Goal: Task Accomplishment & Management: Complete application form

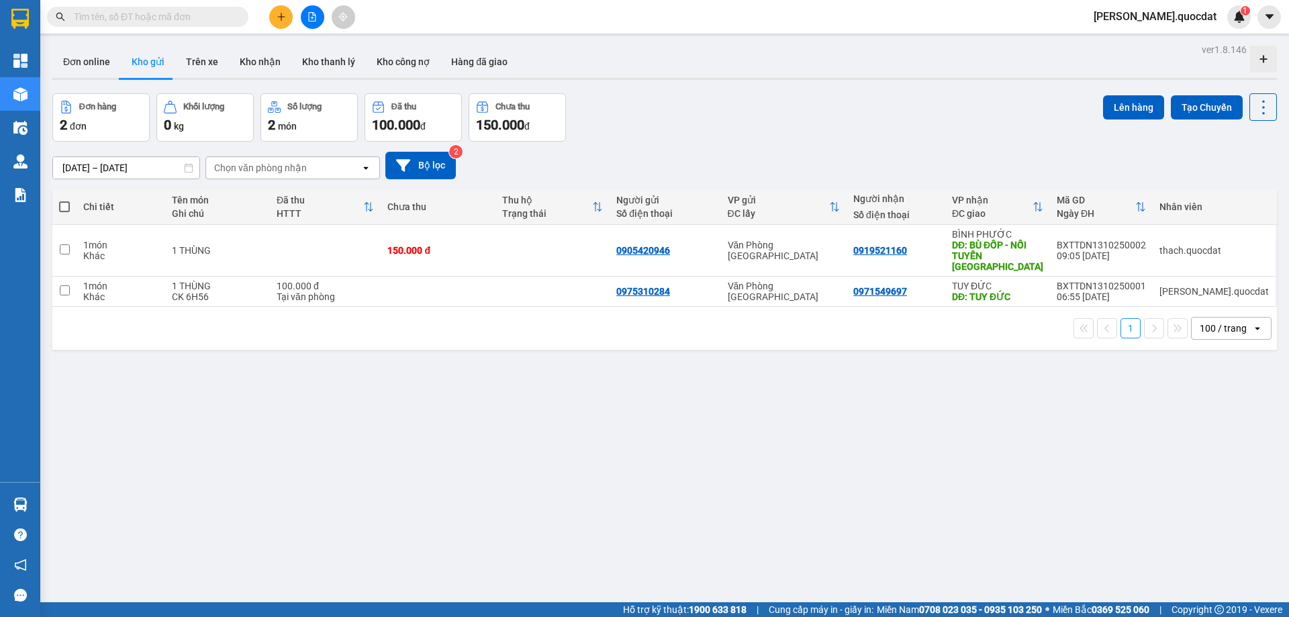
scroll to position [62, 0]
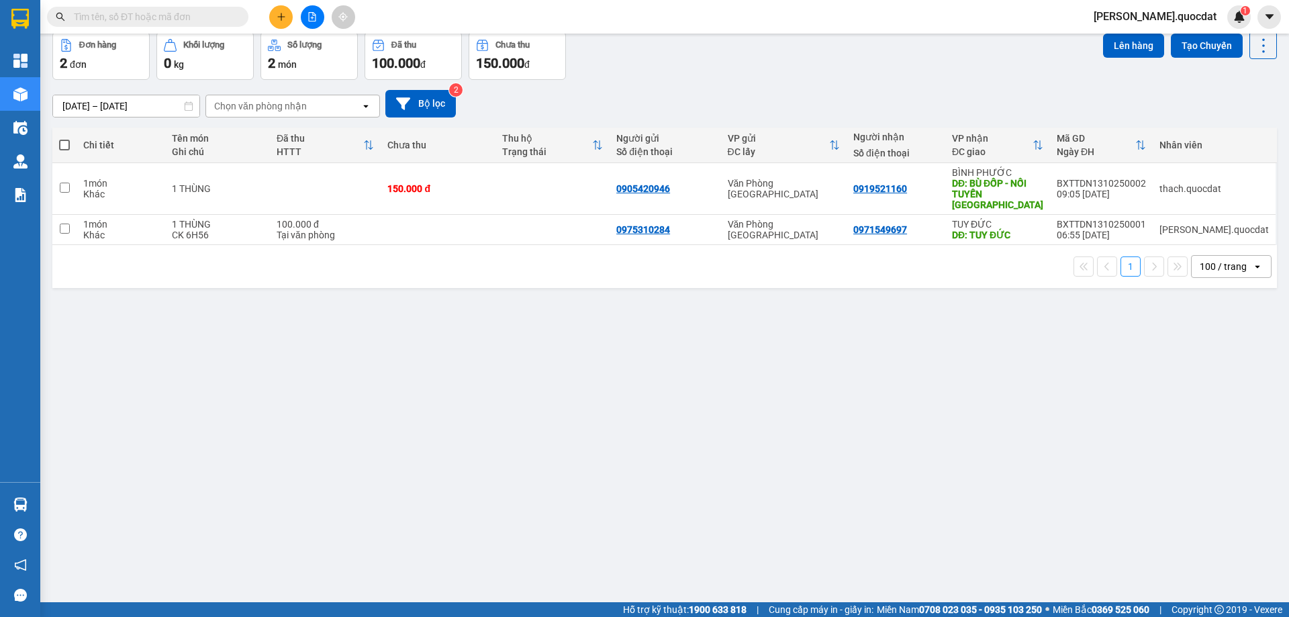
click at [533, 459] on div "ver 1.8.146 Đơn online Kho gửi Trên xe Kho nhận Kho thanh lý Kho công nợ Hàng đ…" at bounding box center [664, 287] width 1235 height 617
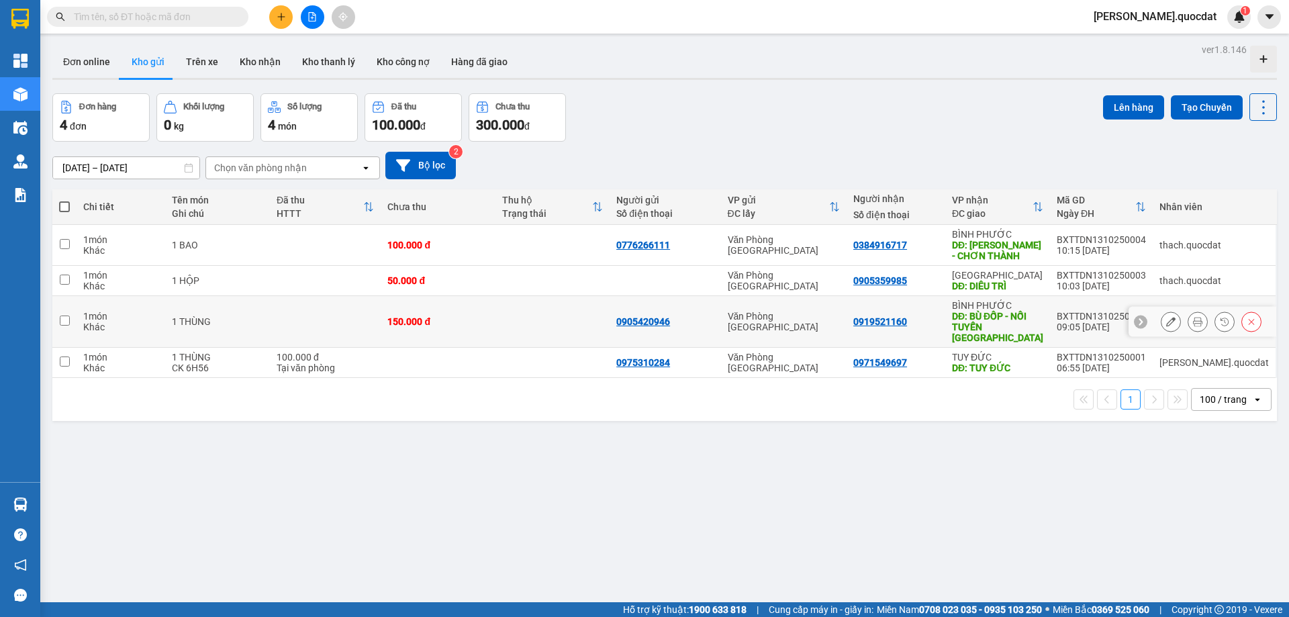
click at [820, 314] on div "Văn Phòng [GEOGRAPHIC_DATA]" at bounding box center [784, 321] width 113 height 21
checkbox input "true"
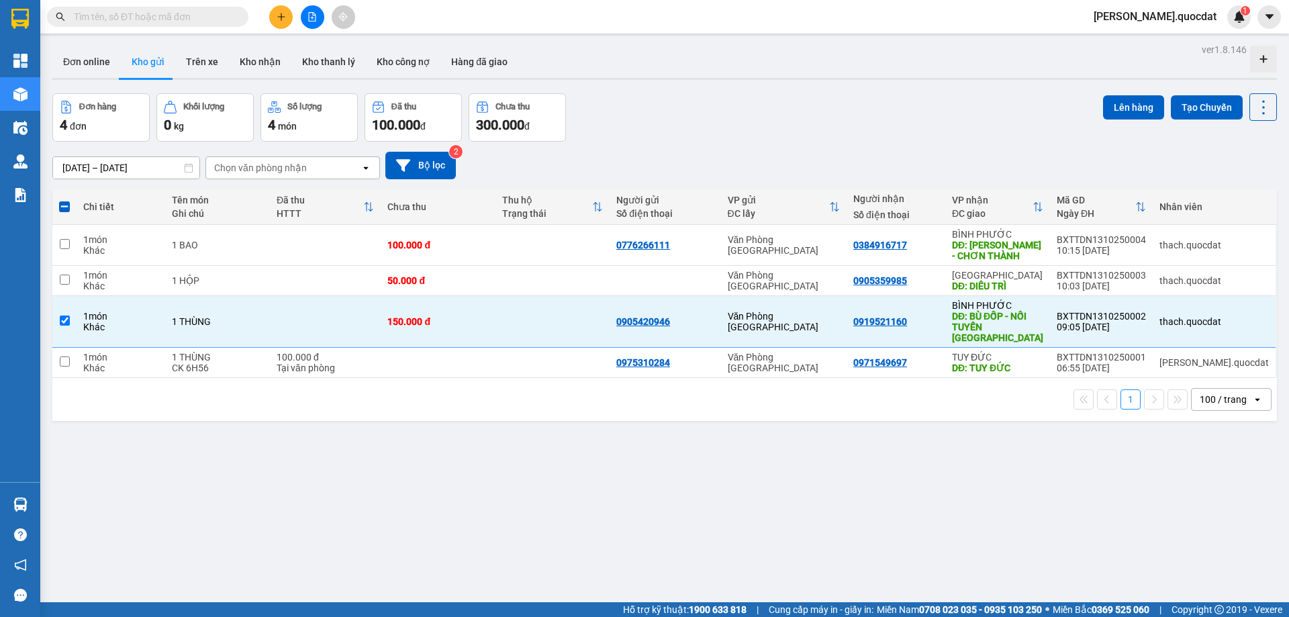
click at [287, 19] on button at bounding box center [280, 16] width 23 height 23
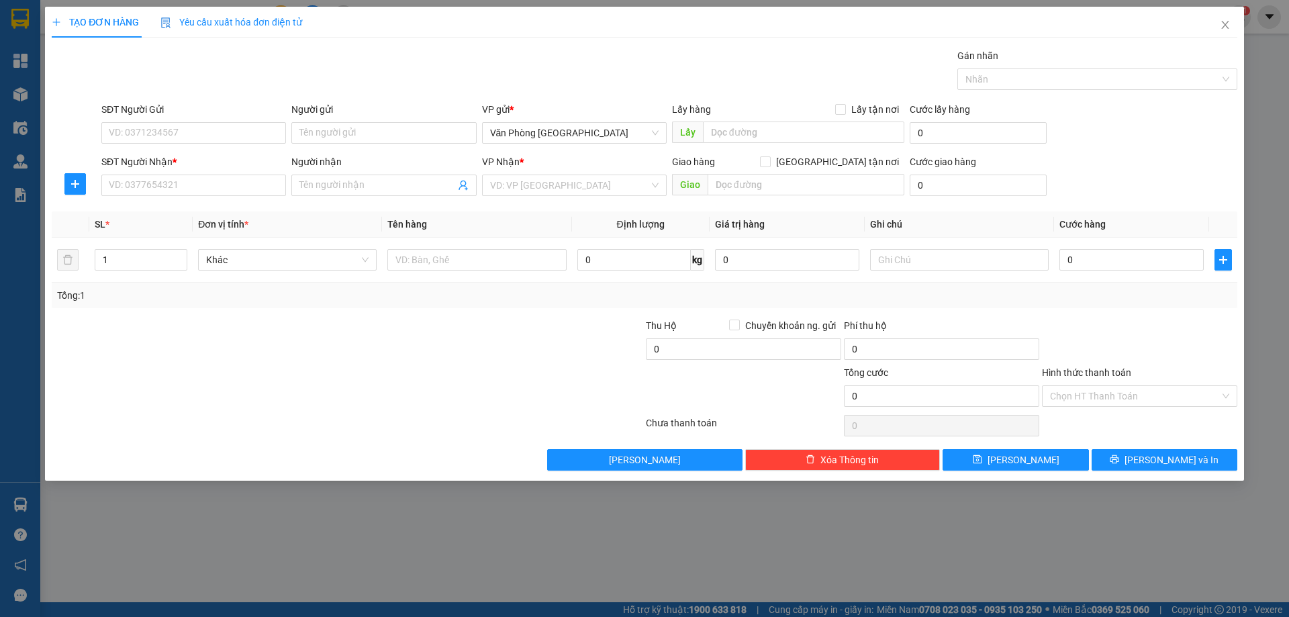
click at [430, 301] on div "Tổng: 1" at bounding box center [277, 295] width 440 height 15
click at [446, 262] on input "text" at bounding box center [476, 259] width 179 height 21
click at [518, 185] on input "search" at bounding box center [569, 185] width 159 height 20
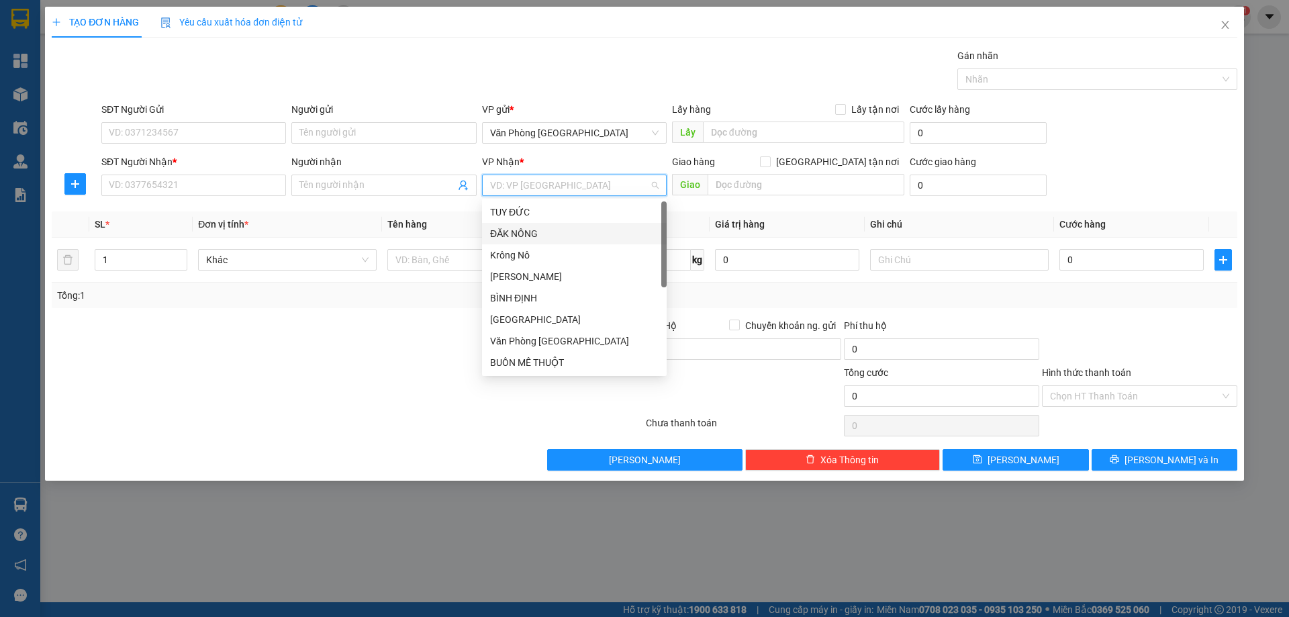
click at [510, 227] on div "ĐĂK NÔNG" at bounding box center [574, 233] width 169 height 15
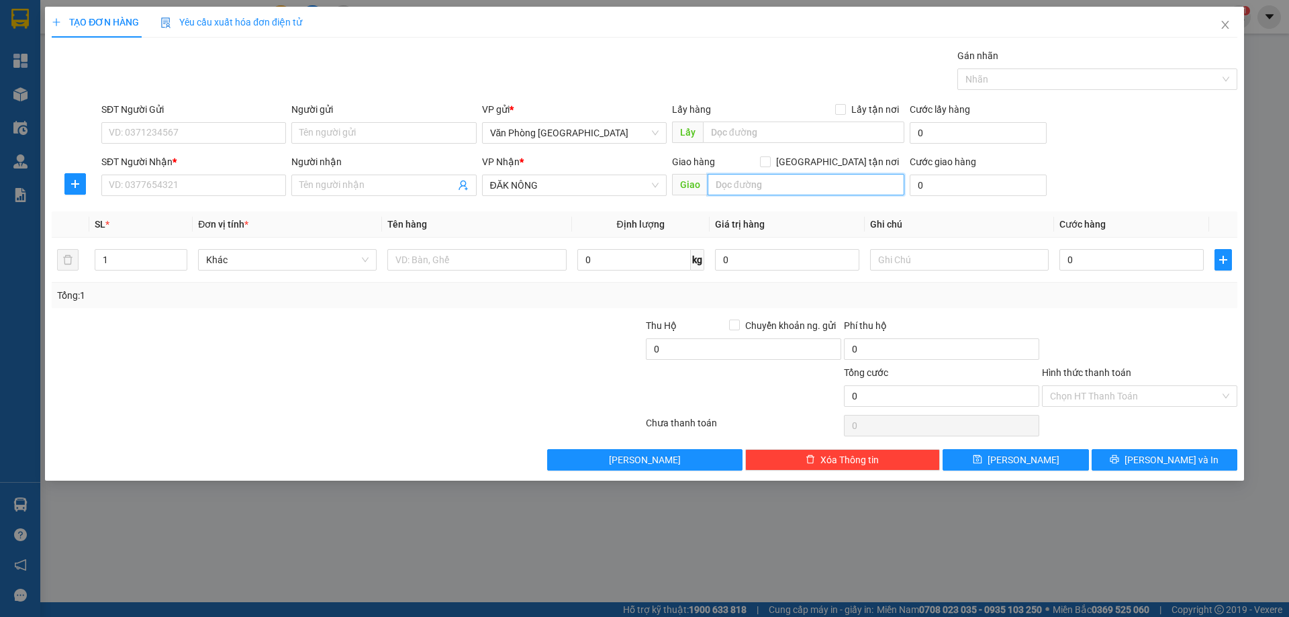
click at [737, 179] on input "text" at bounding box center [806, 184] width 197 height 21
type input "d"
type input "đ"
type input "D"
type input "Đ"
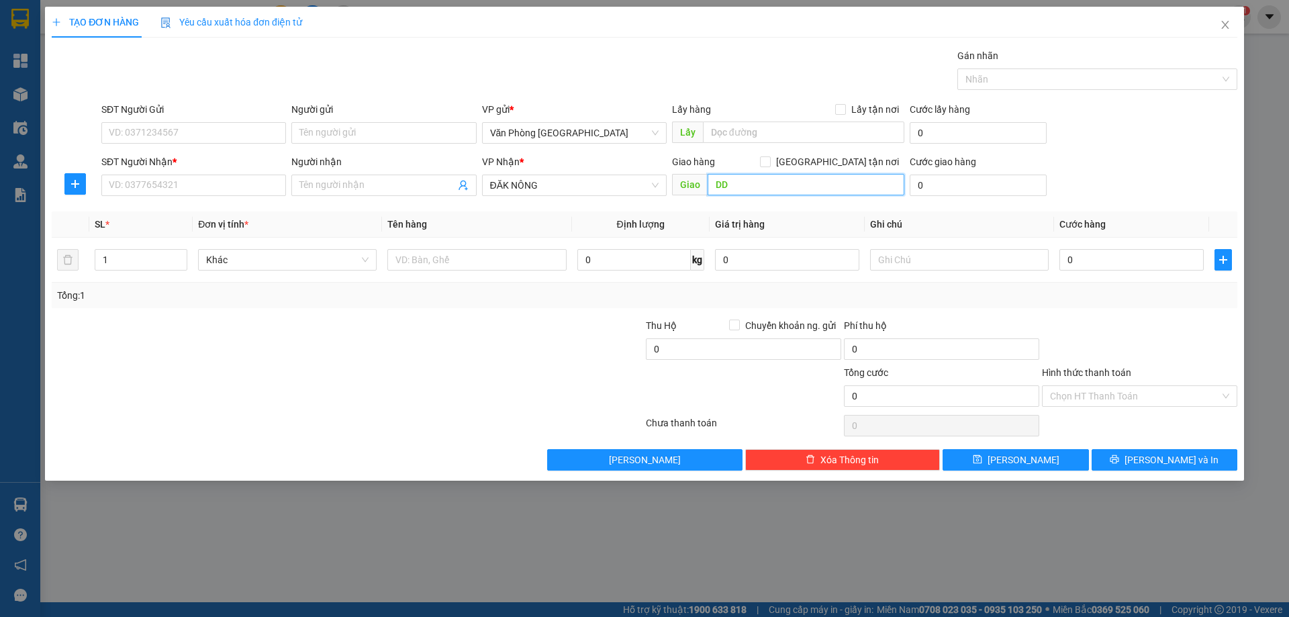
type input "D"
type input "ĐĂK GẰN"
click at [132, 179] on input "SĐT Người Nhận *" at bounding box center [193, 185] width 185 height 21
type input "0984331580"
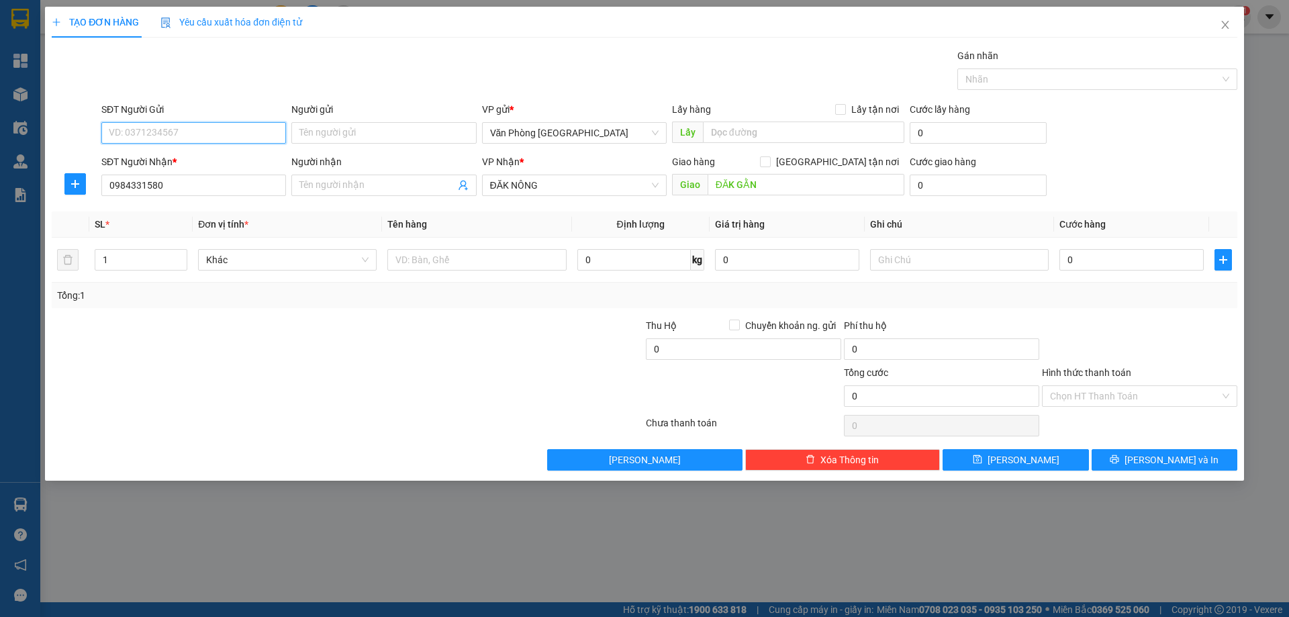
click at [233, 124] on input "SĐT Người Gửi" at bounding box center [193, 132] width 185 height 21
type input "0905097368"
click at [178, 171] on div "0905097368 0905097368" at bounding box center [193, 159] width 185 height 27
click at [173, 161] on b "*" at bounding box center [175, 161] width 4 height 11
click at [173, 175] on input "0984331580" at bounding box center [193, 185] width 185 height 21
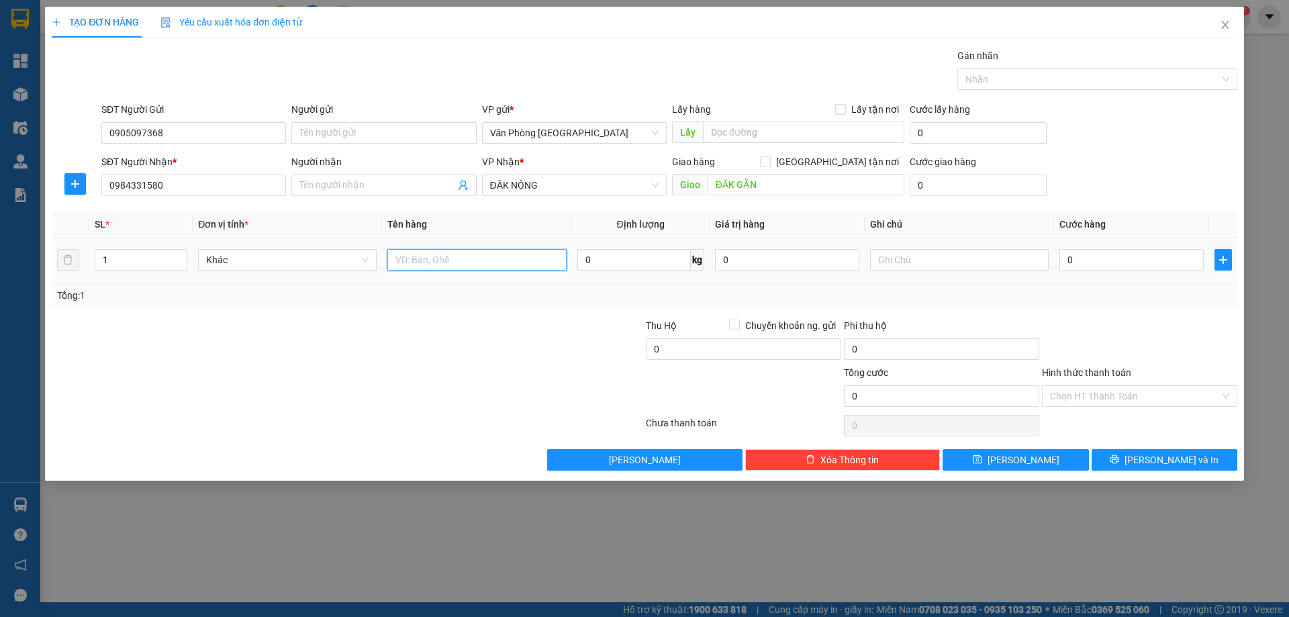
click at [499, 265] on input "text" at bounding box center [476, 259] width 179 height 21
type input "6 BAO"
type input "4"
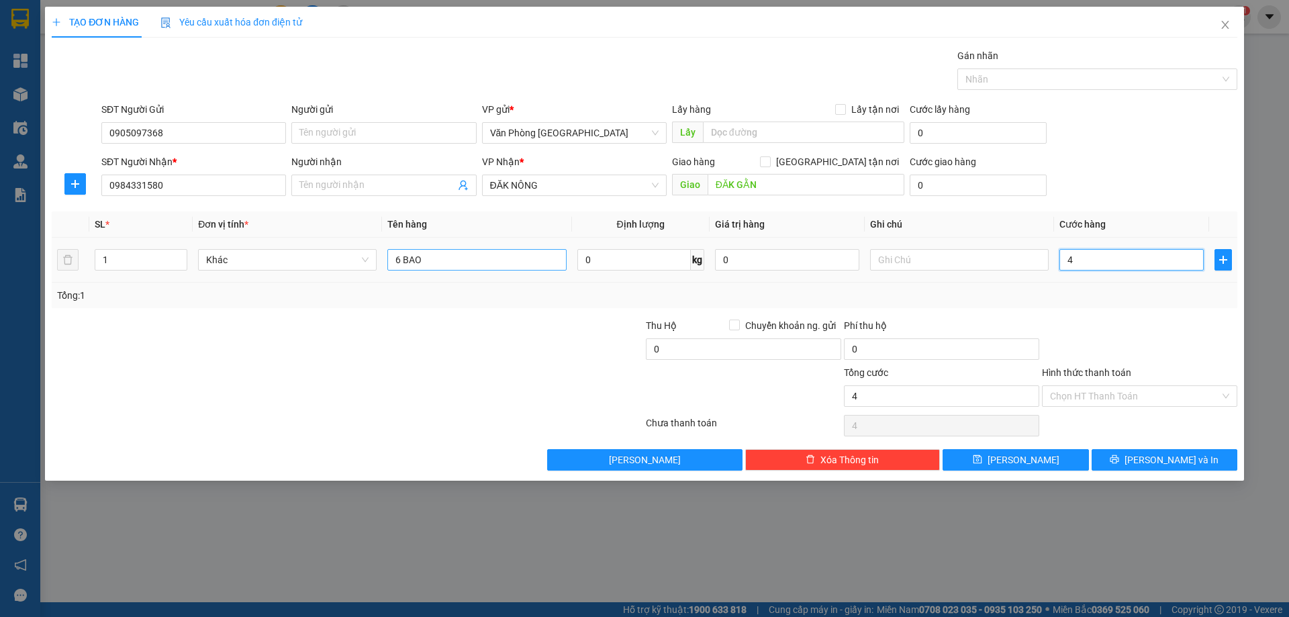
type input "42"
type input "420"
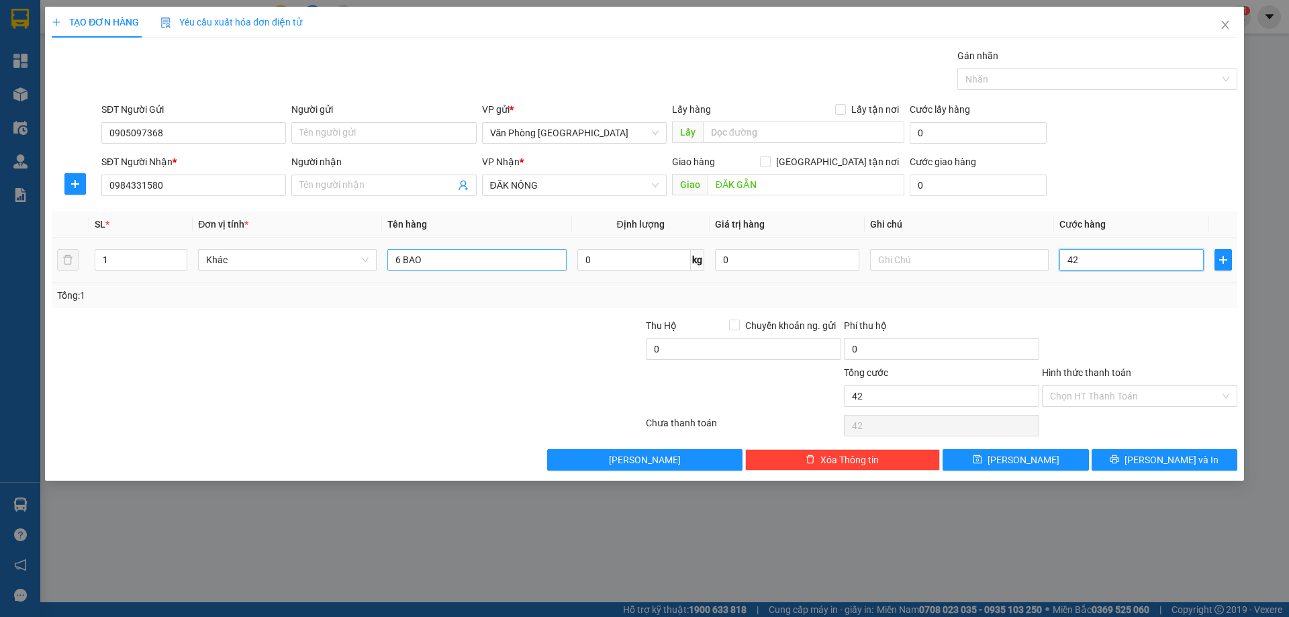
type input "420"
type input "420.000"
click at [907, 267] on input "text" at bounding box center [959, 259] width 179 height 21
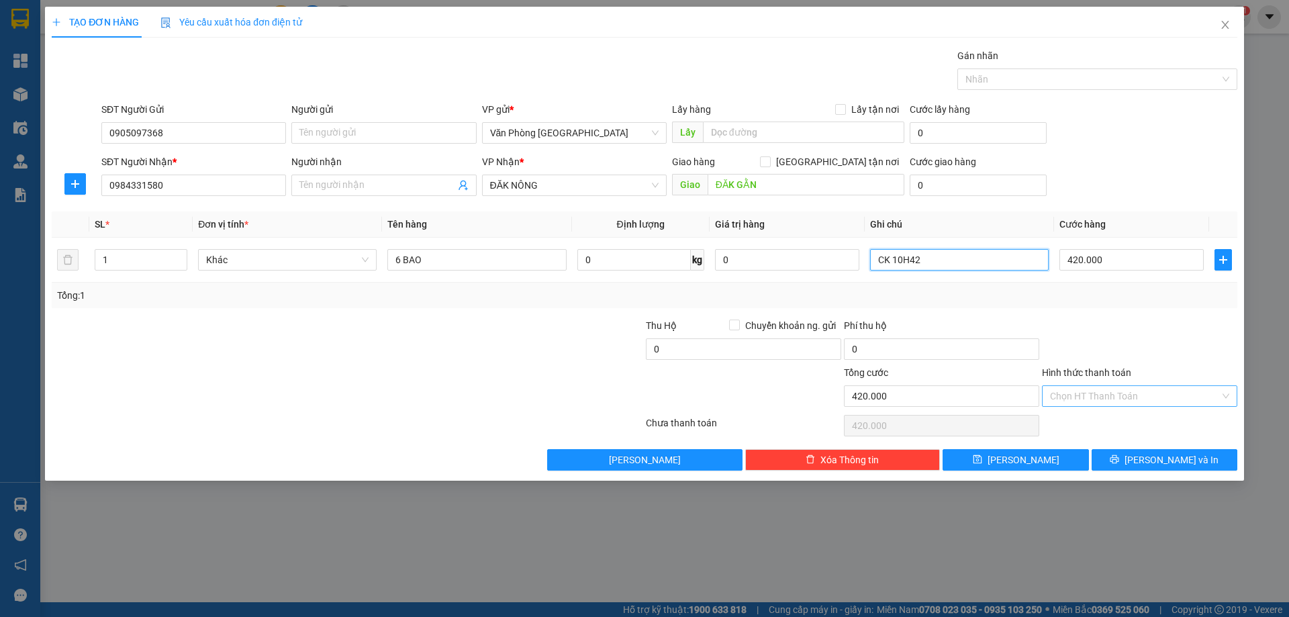
type input "CK 10H42"
click at [1069, 398] on input "Hình thức thanh toán" at bounding box center [1135, 396] width 170 height 20
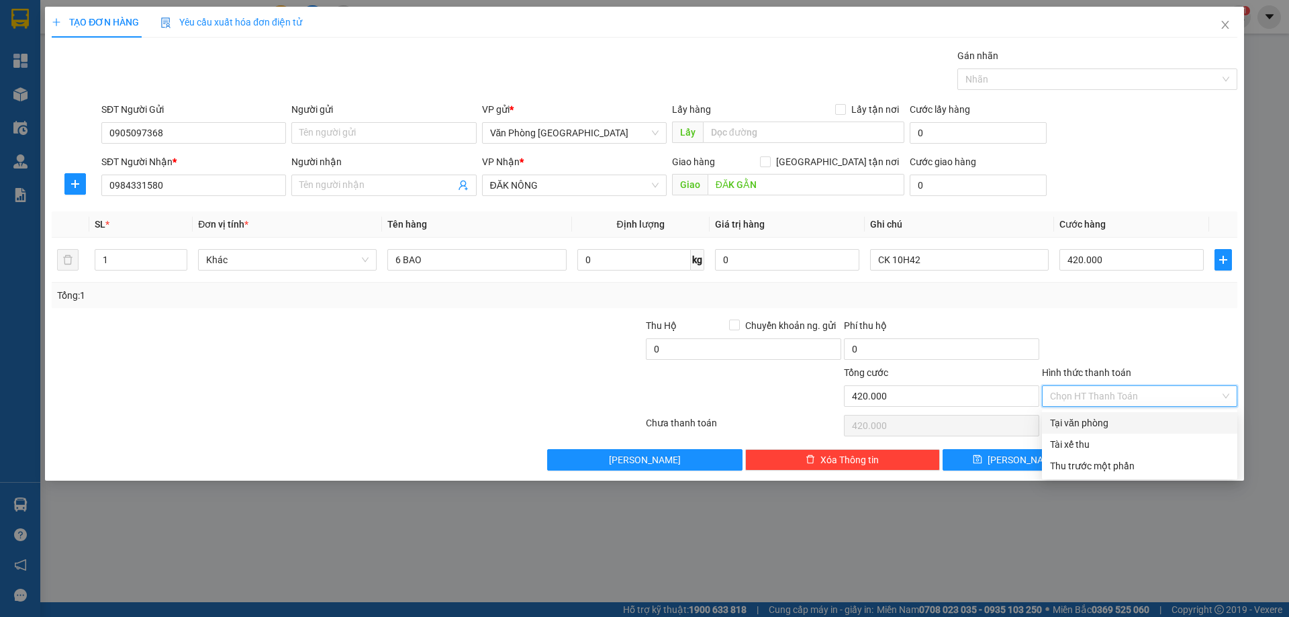
click at [1069, 426] on div "Tại văn phòng" at bounding box center [1139, 423] width 179 height 15
type input "0"
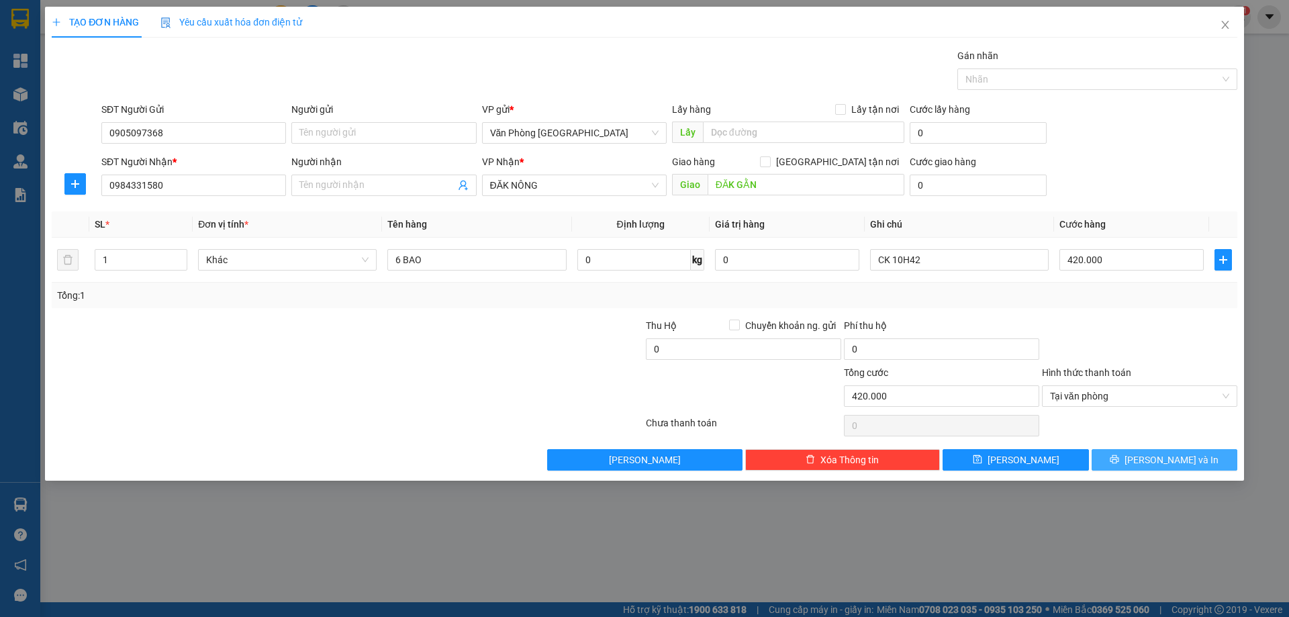
click at [1135, 458] on button "Lưu và In" at bounding box center [1165, 459] width 146 height 21
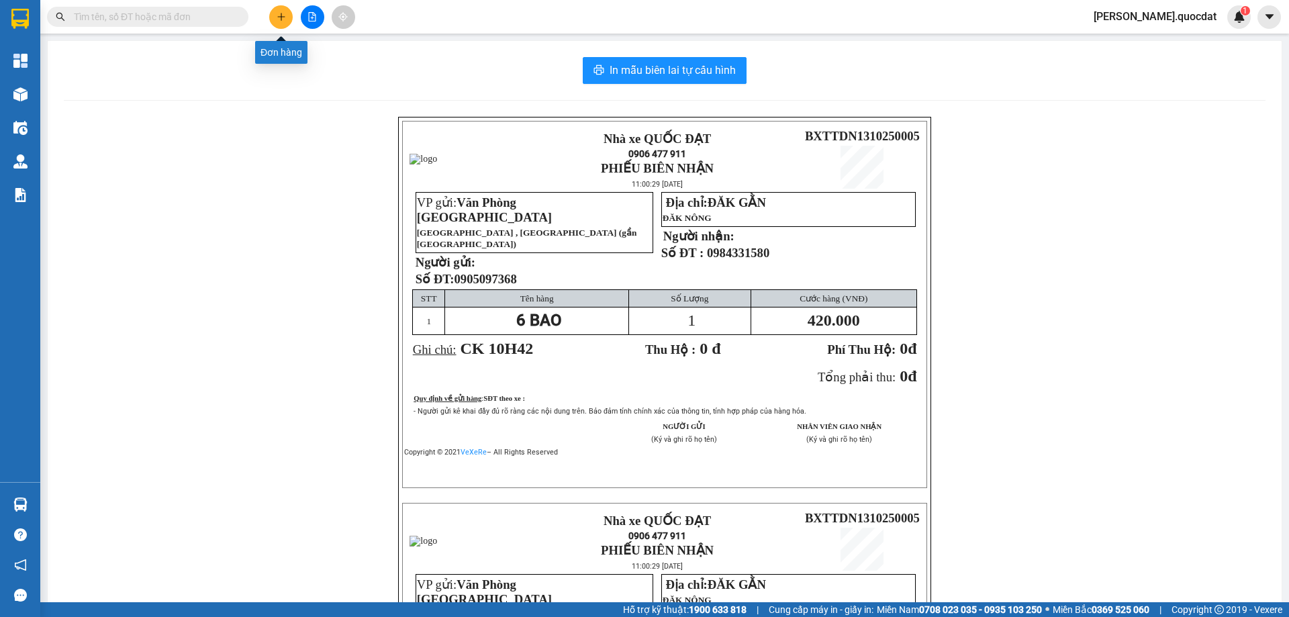
click at [280, 13] on icon "plus" at bounding box center [281, 16] width 9 height 9
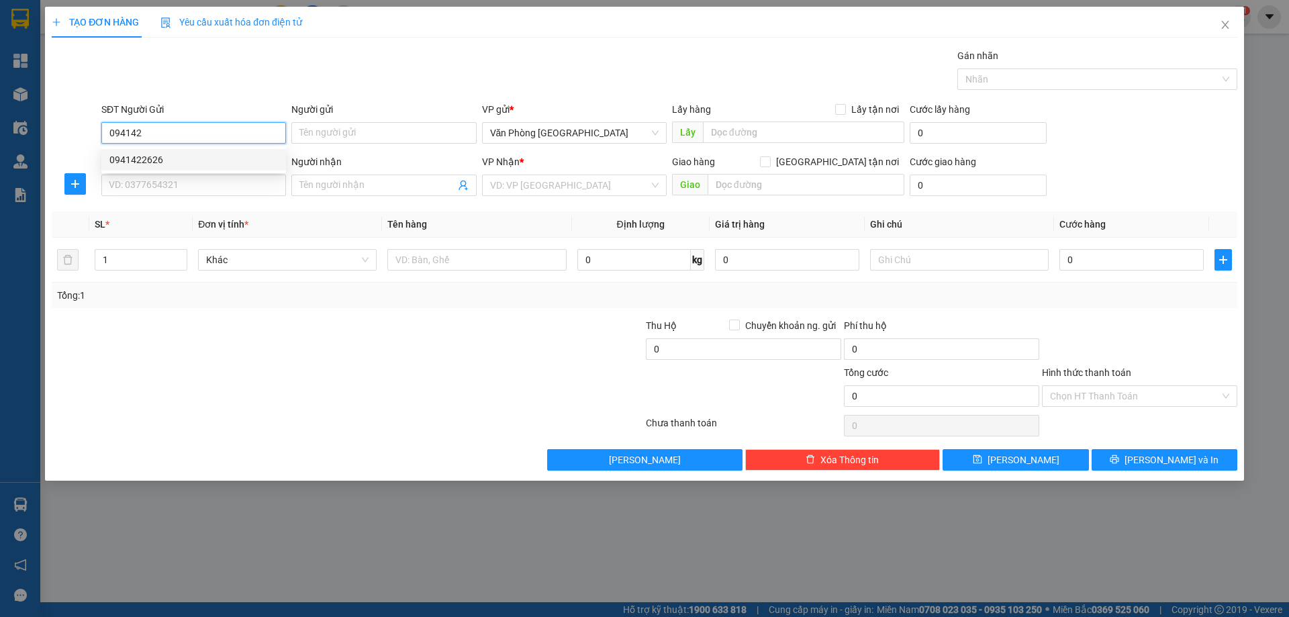
click at [197, 162] on div "0941422626" at bounding box center [193, 159] width 169 height 15
type input "0941422626"
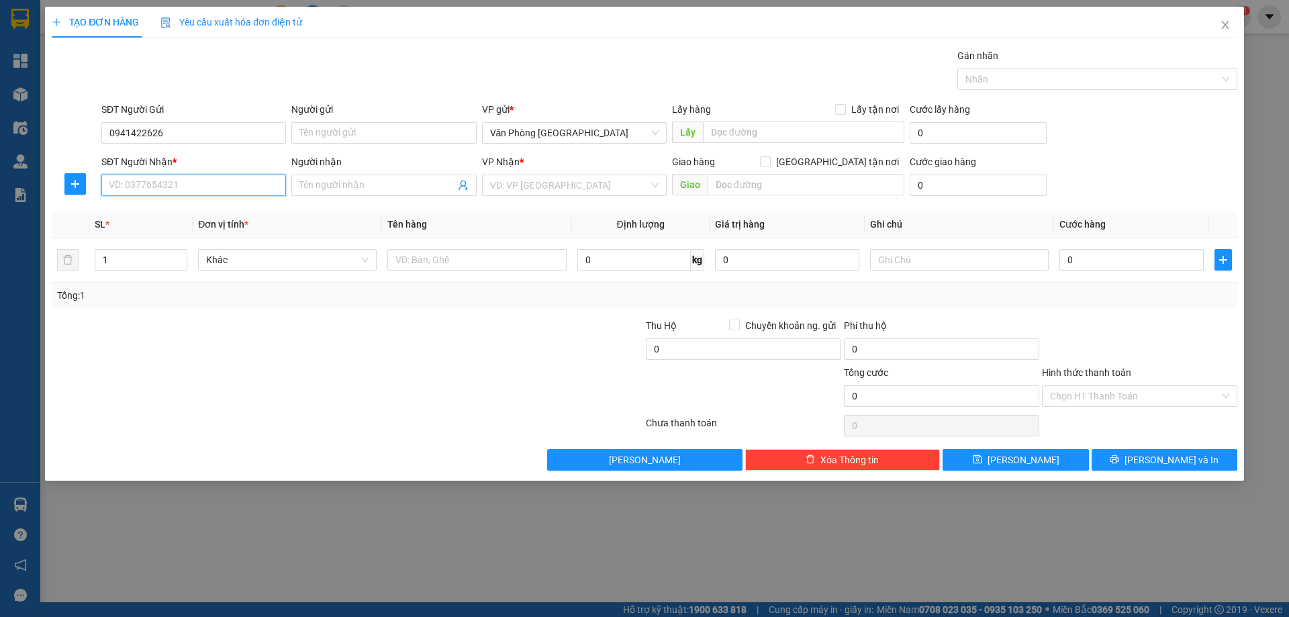
click at [123, 181] on input "SĐT Người Nhận *" at bounding box center [193, 185] width 185 height 21
click at [201, 249] on div "0972035673 - SAMMY" at bounding box center [193, 255] width 169 height 15
type input "0972035673"
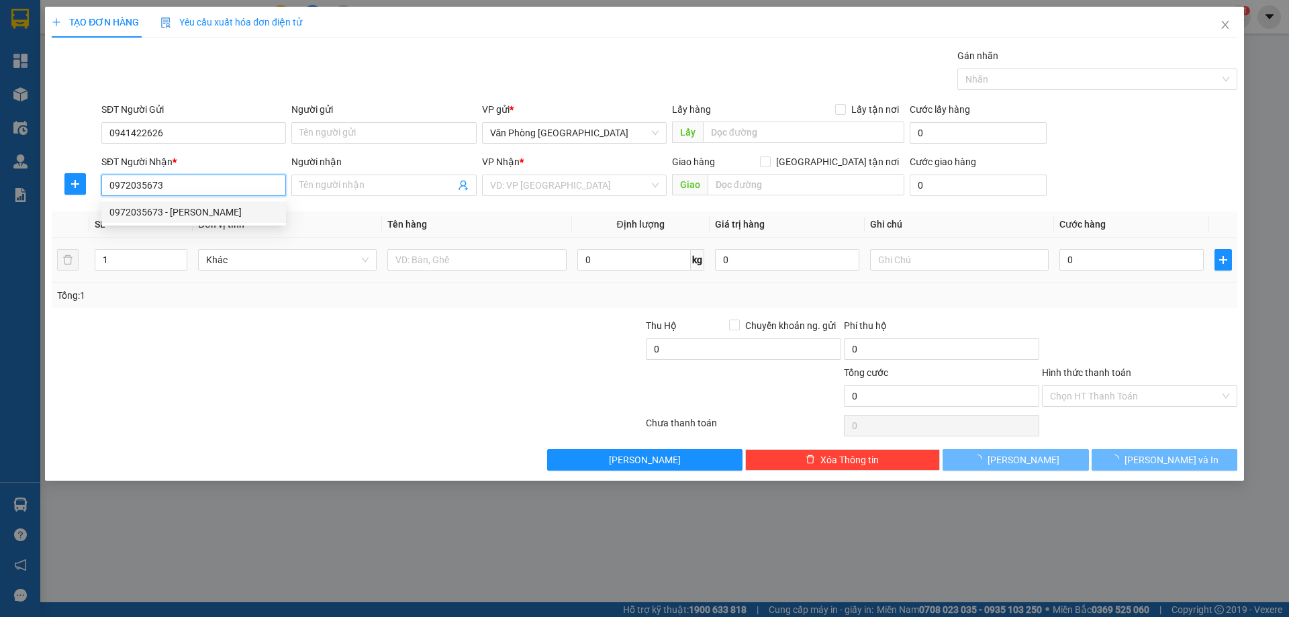
type input "SAMMY"
type input "PHƯỚC LONG"
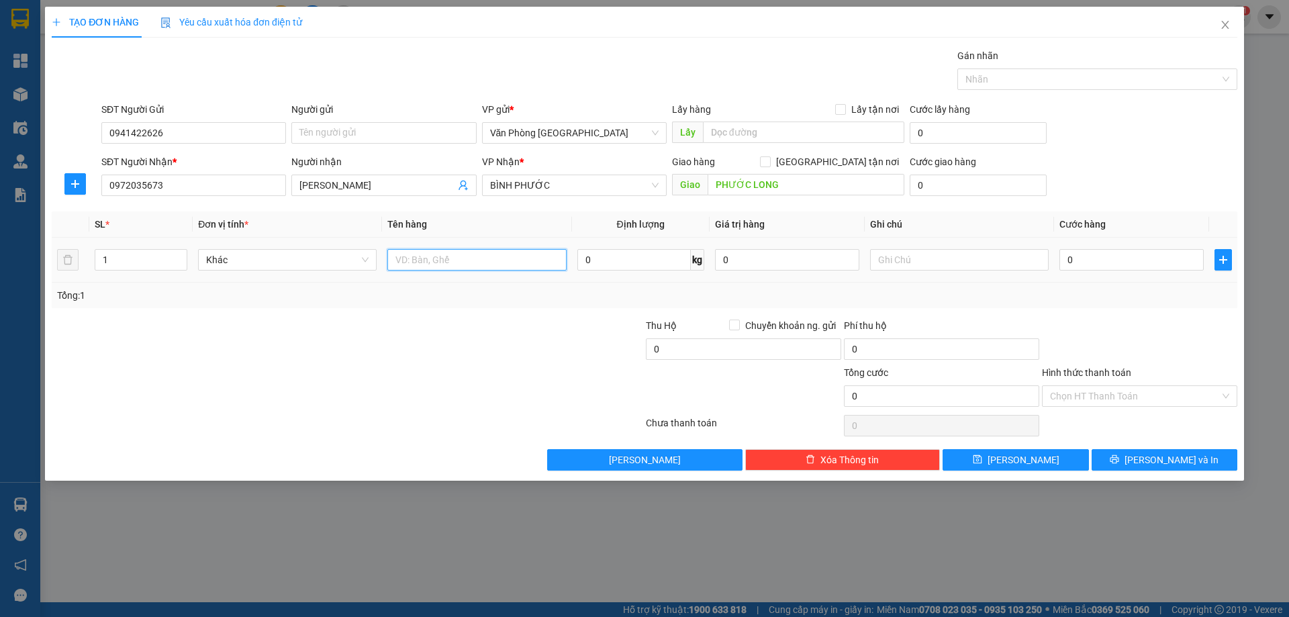
click at [393, 258] on input "text" at bounding box center [476, 259] width 179 height 21
type input "1 THÙNG"
click at [1102, 257] on input "0" at bounding box center [1131, 259] width 144 height 21
type input "1"
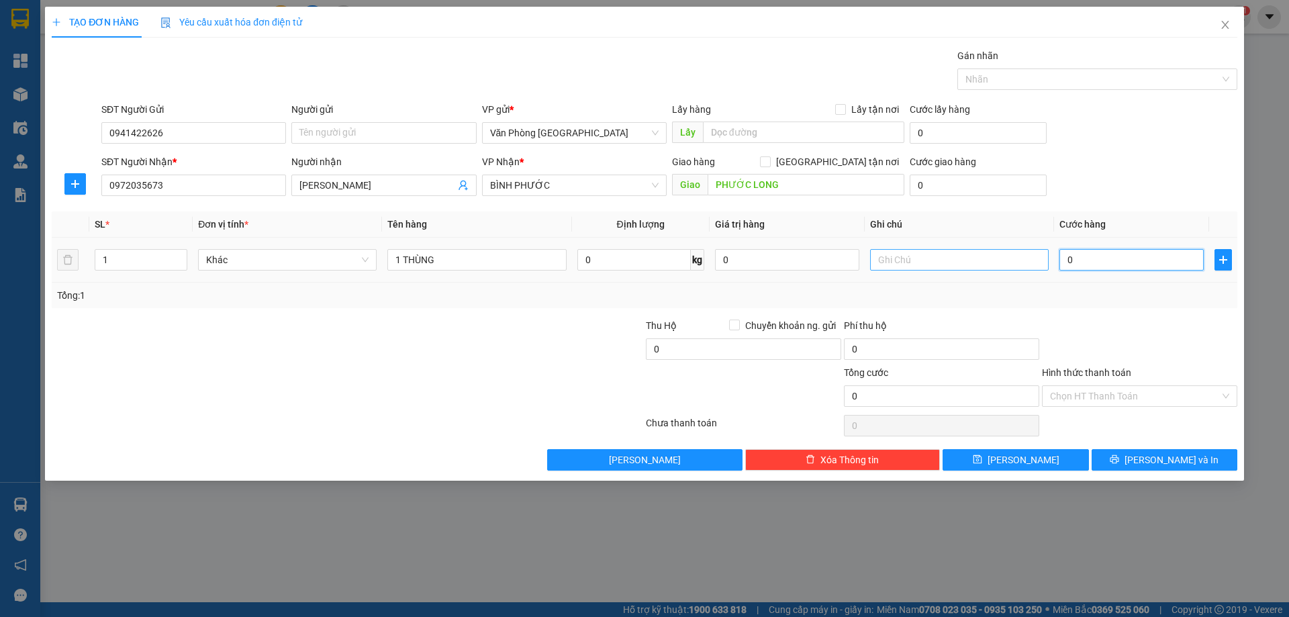
type input "1"
type input "10"
type input "100"
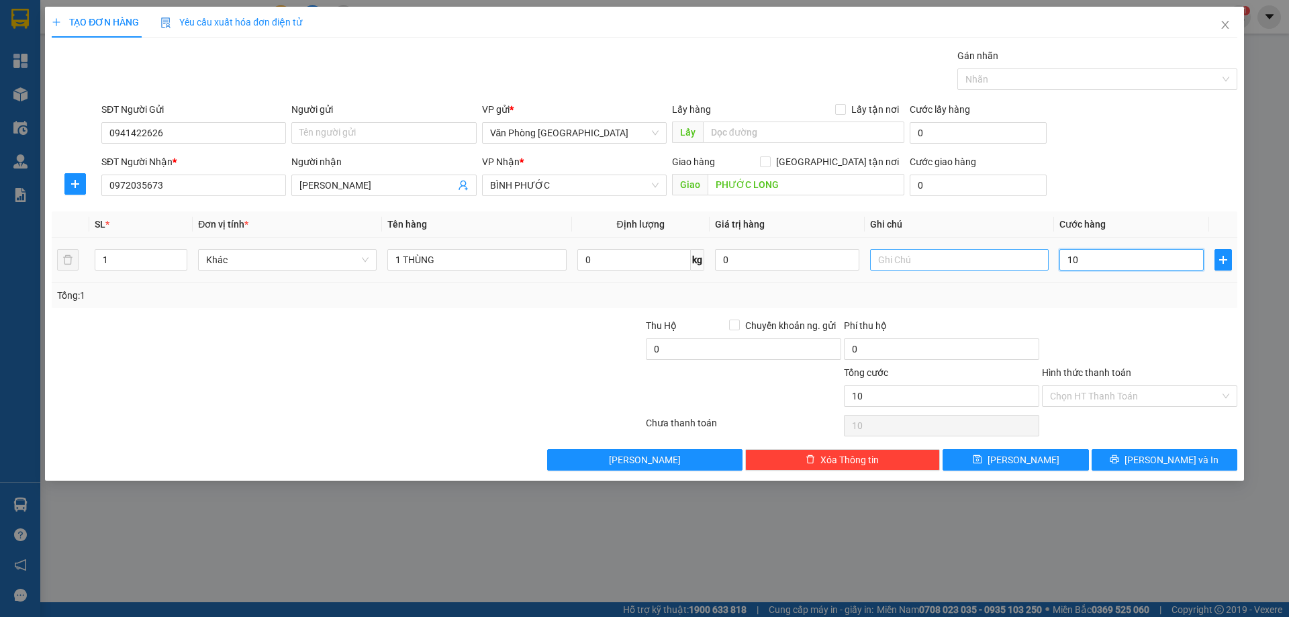
type input "100"
type input "100.000"
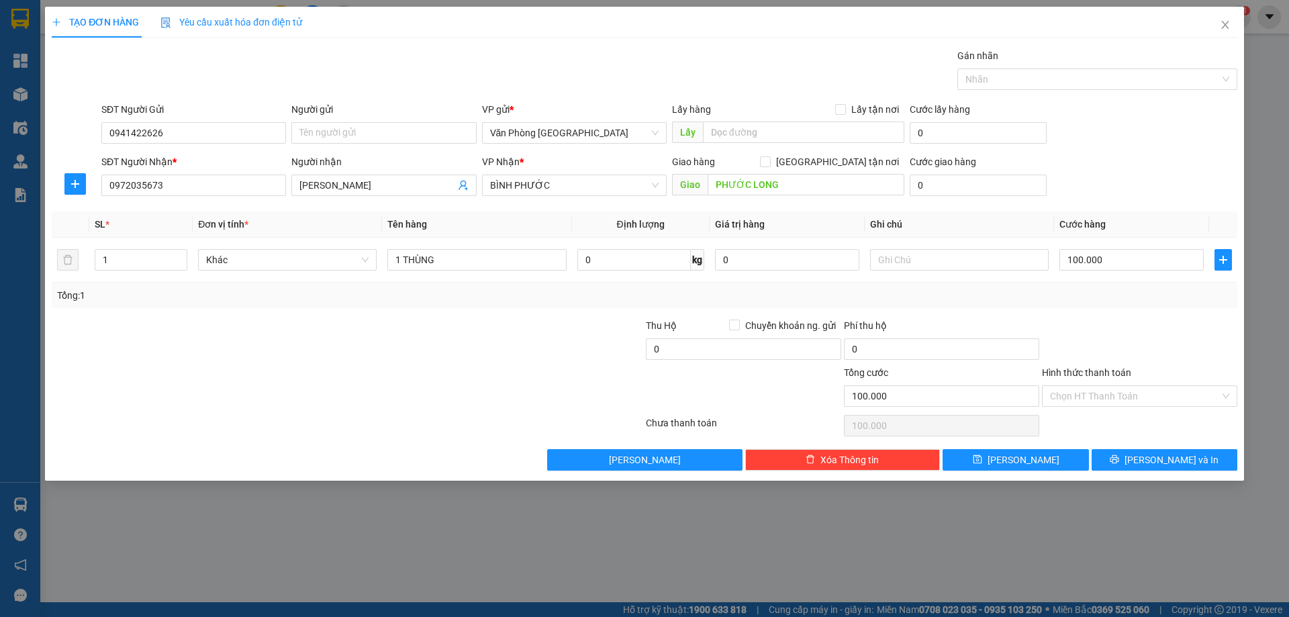
click at [1129, 412] on div "Chọn HT Thanh Toán" at bounding box center [1140, 425] width 198 height 27
click at [1127, 397] on input "Hình thức thanh toán" at bounding box center [1135, 396] width 170 height 20
click at [1150, 347] on div at bounding box center [1140, 341] width 198 height 47
click at [1153, 456] on span "Lưu và In" at bounding box center [1172, 459] width 94 height 15
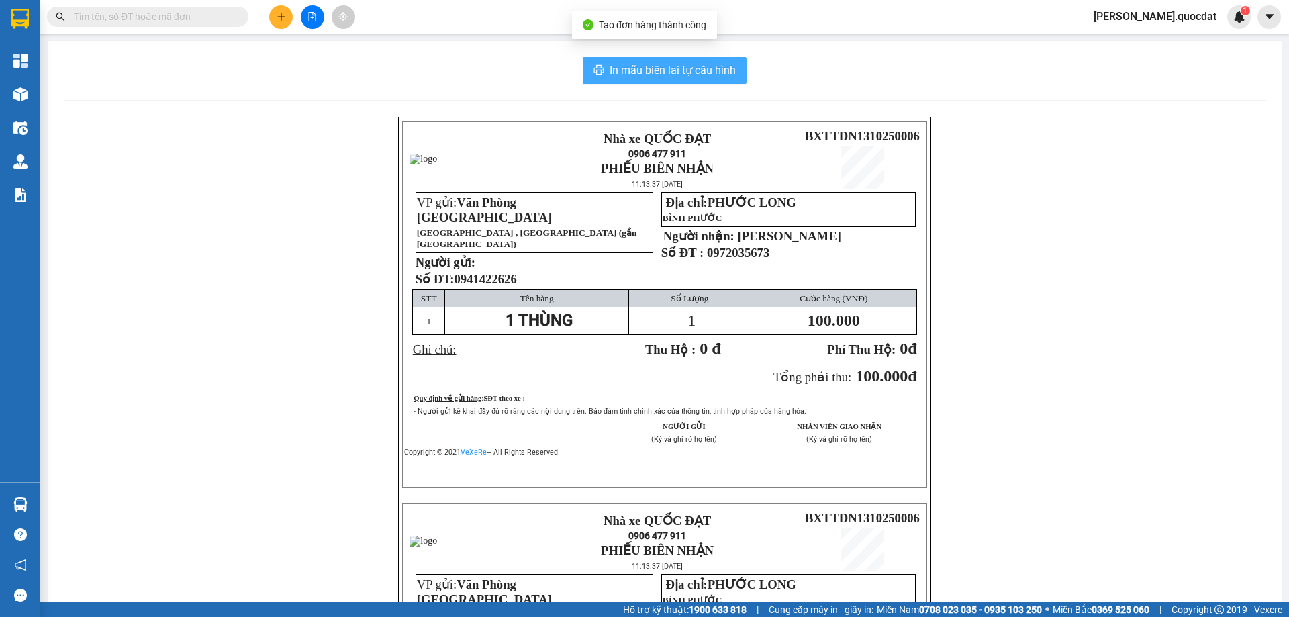
click at [636, 75] on span "In mẫu biên lai tự cấu hình" at bounding box center [673, 70] width 126 height 17
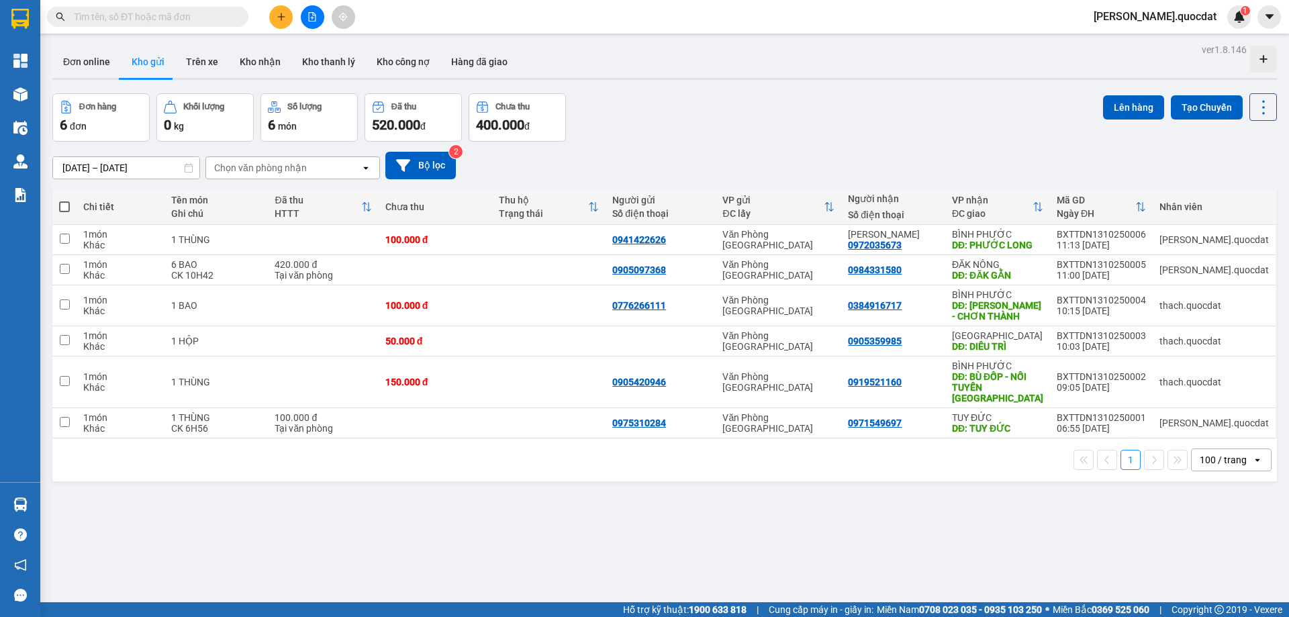
click at [790, 122] on div "Đơn hàng 6 đơn Khối lượng 0 kg Số lượng 6 món Đã thu 520.000 đ Chưa thu 400.000…" at bounding box center [664, 117] width 1225 height 48
click at [716, 350] on td at bounding box center [661, 341] width 110 height 30
checkbox input "true"
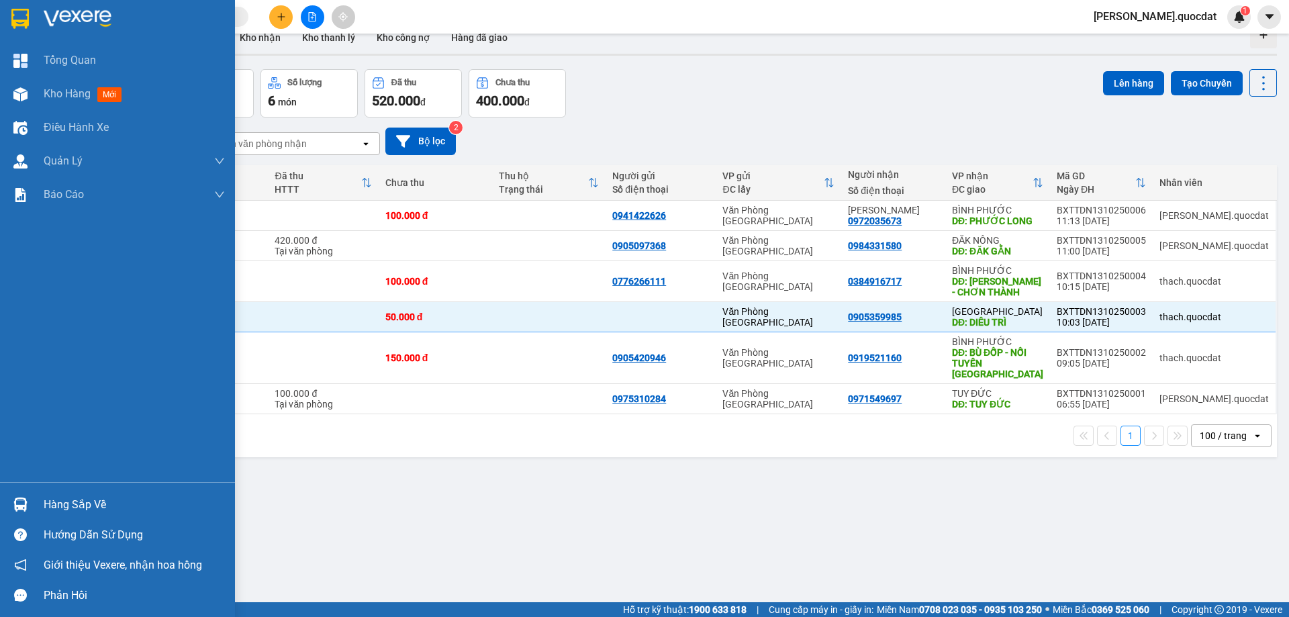
scroll to position [27, 0]
